Goal: Task Accomplishment & Management: Complete application form

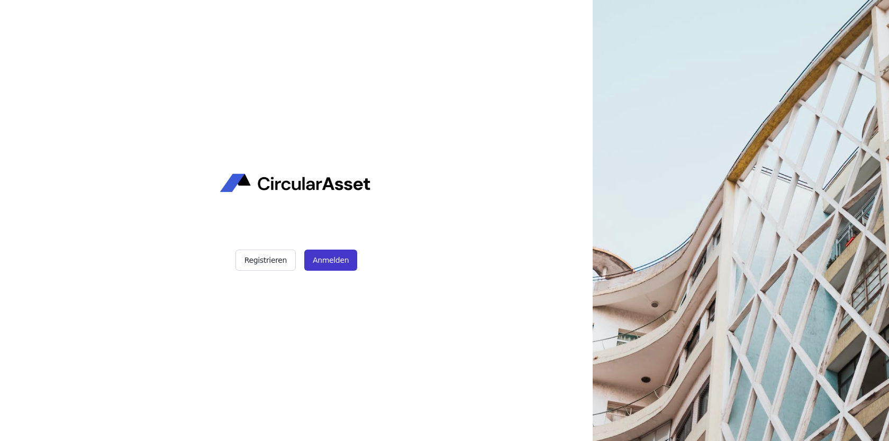
click at [328, 260] on button "Anmelden" at bounding box center [330, 260] width 53 height 21
